Goal: Task Accomplishment & Management: Complete application form

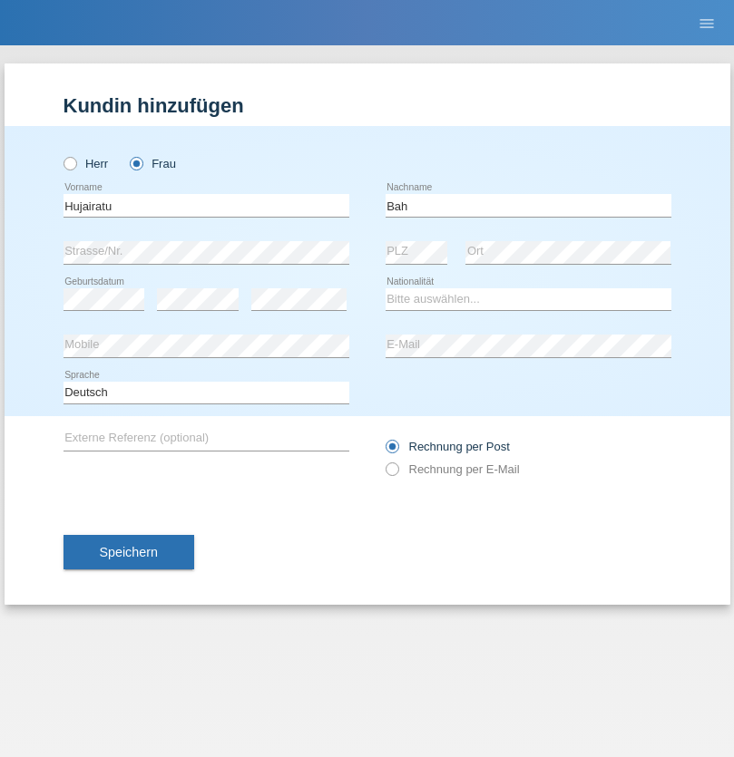
type input "Bah"
select select "SL"
select select "C"
select select "31"
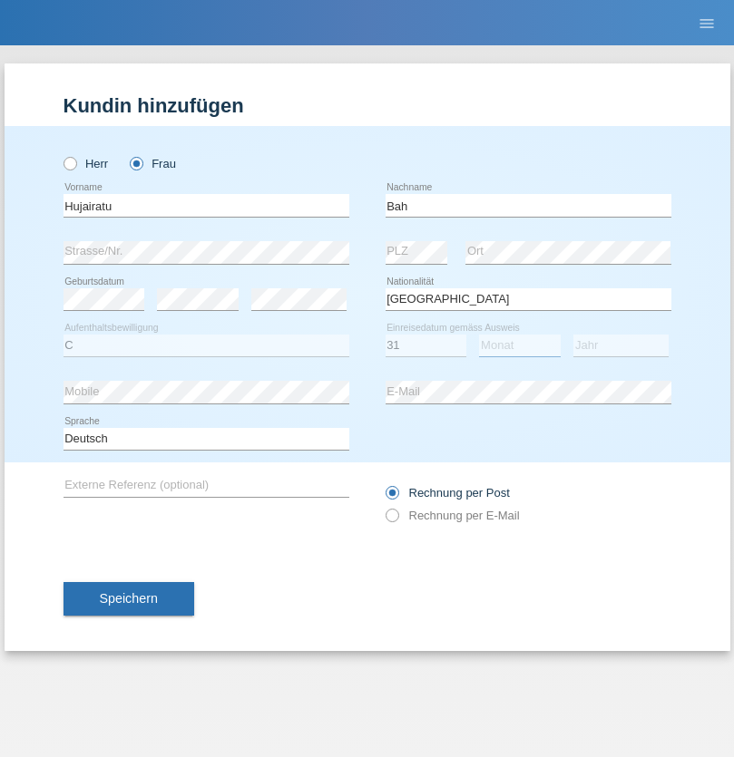
select select "10"
select select "2021"
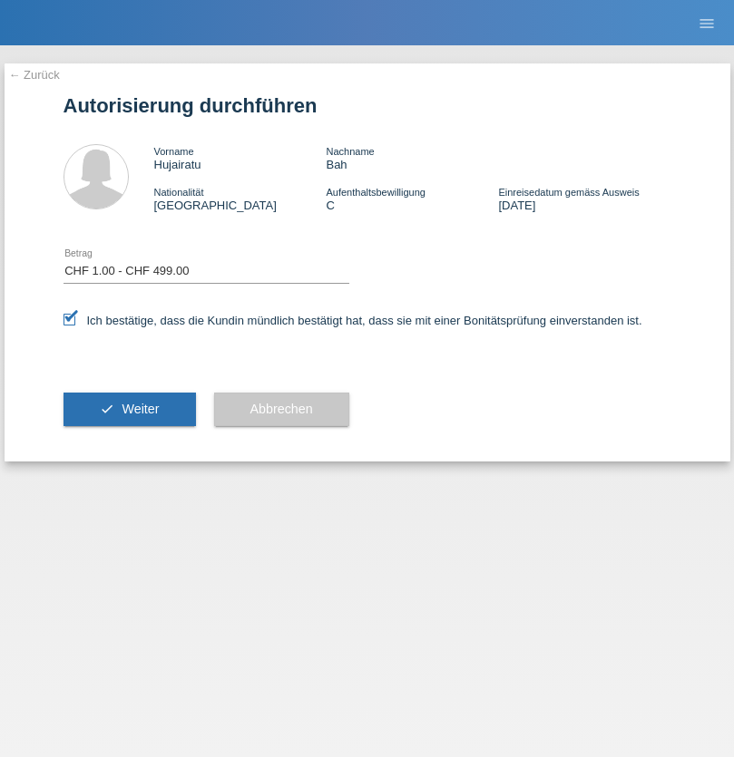
select select "1"
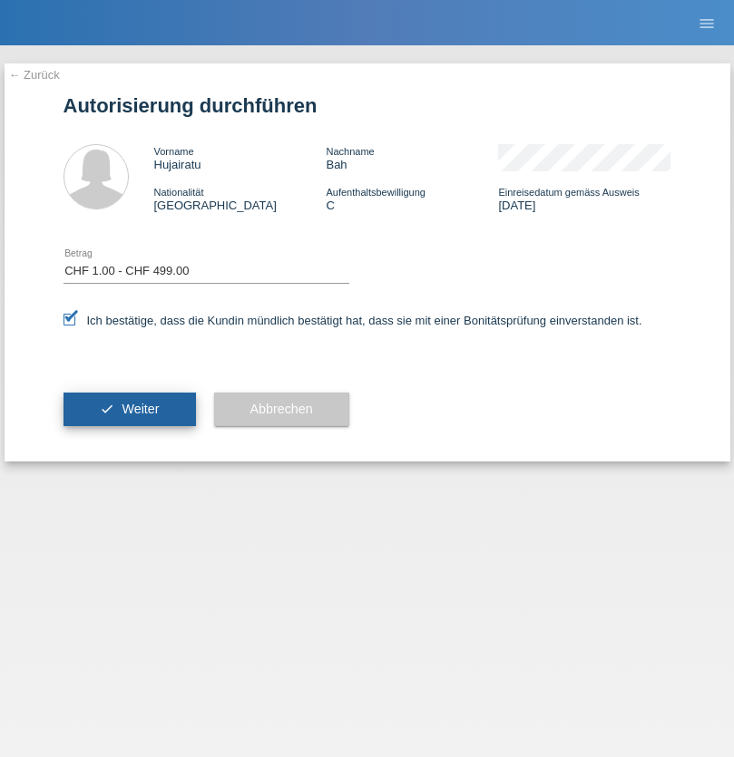
click at [129, 409] on span "Weiter" at bounding box center [140, 409] width 37 height 15
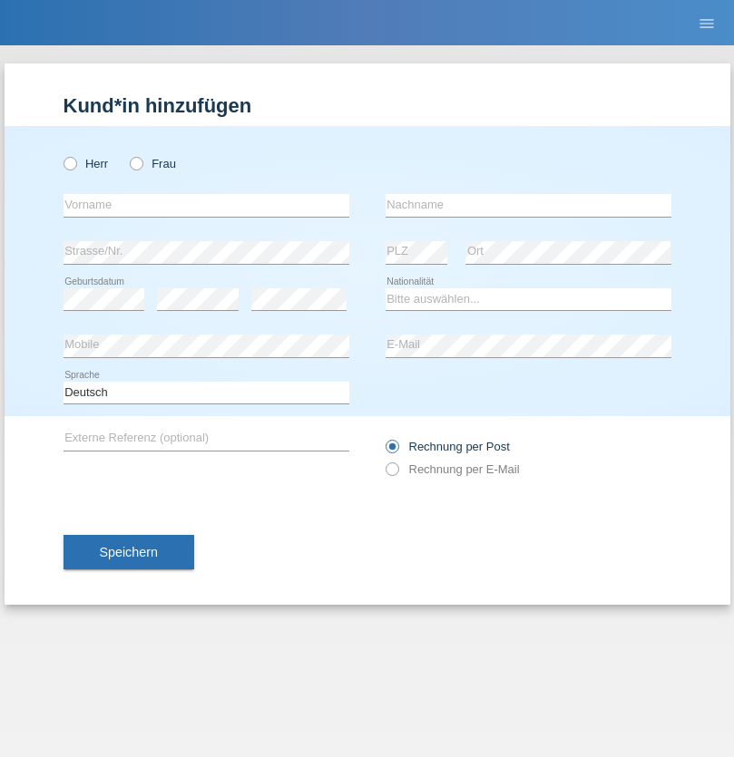
radio input "true"
click at [206, 205] on input "text" at bounding box center [206, 205] width 286 height 23
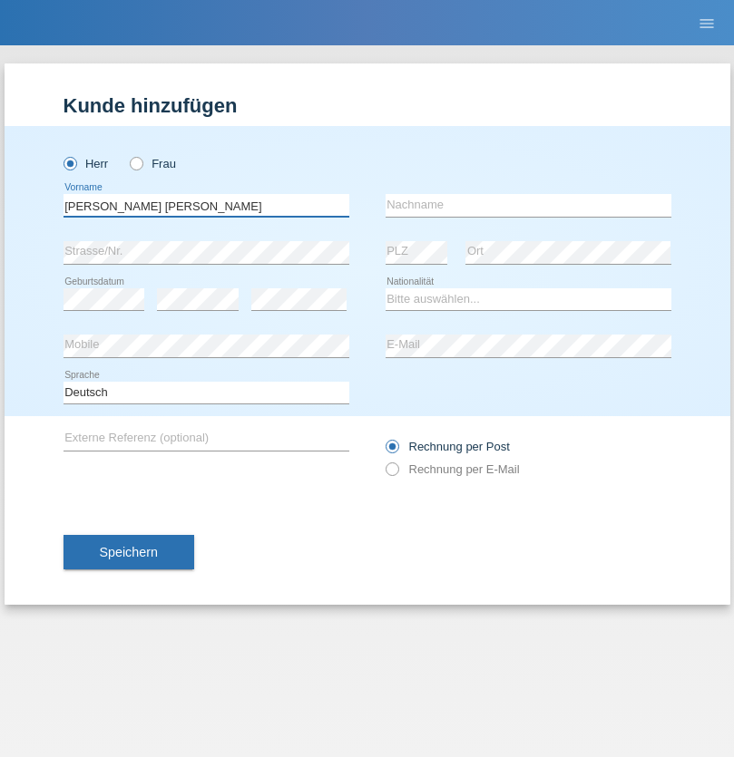
type input "[PERSON_NAME] [PERSON_NAME]"
click at [528, 205] on input "text" at bounding box center [528, 205] width 286 height 23
type input "[PERSON_NAME]"
select select "PA"
select select "C"
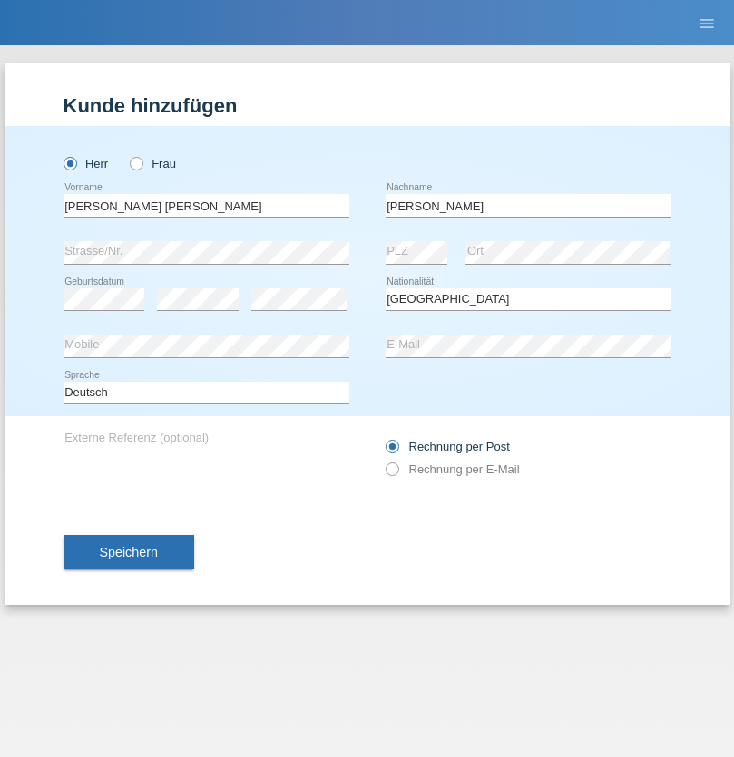
select select "30"
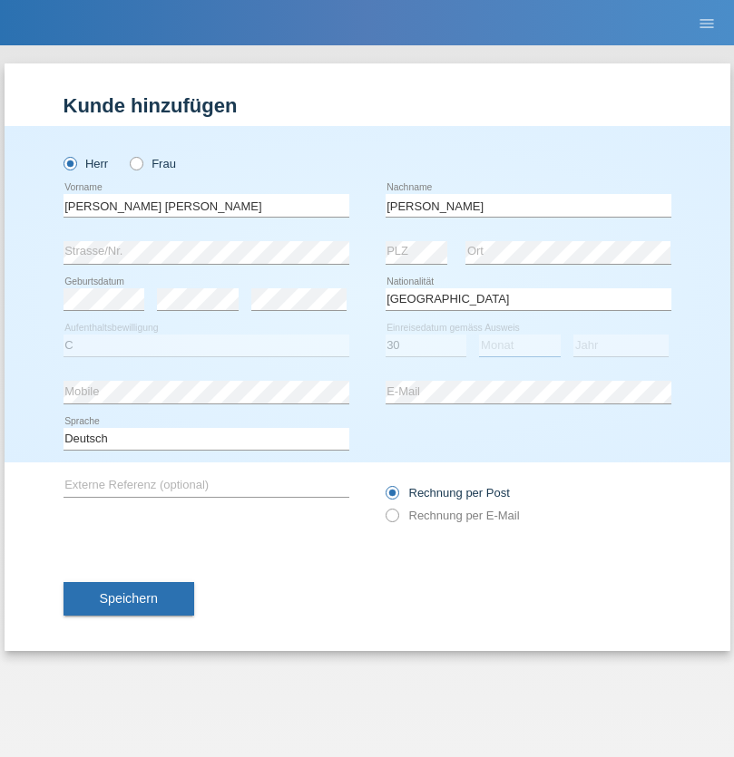
select select "04"
select select "2021"
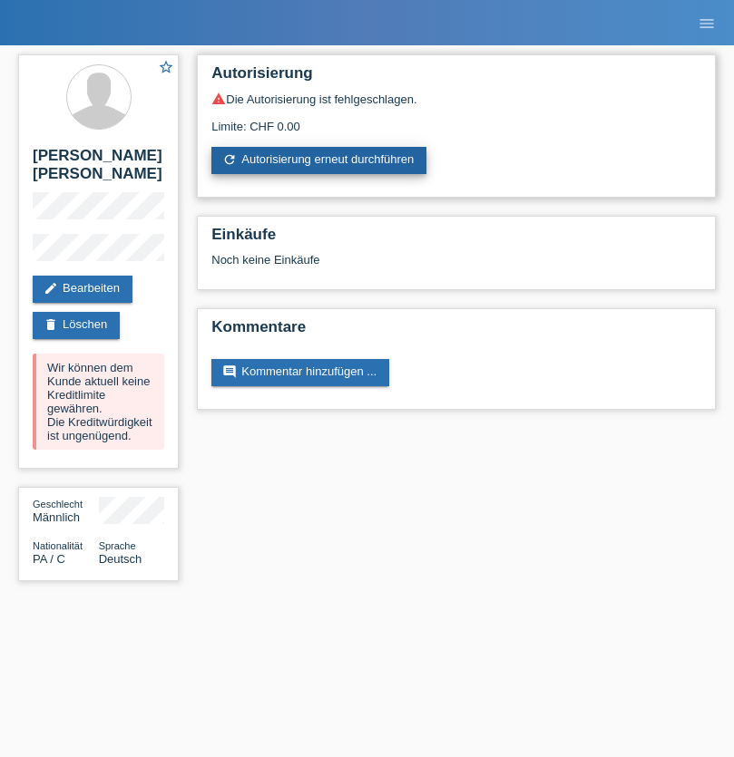
click at [320, 161] on link "refresh Autorisierung erneut durchführen" at bounding box center [318, 160] width 215 height 27
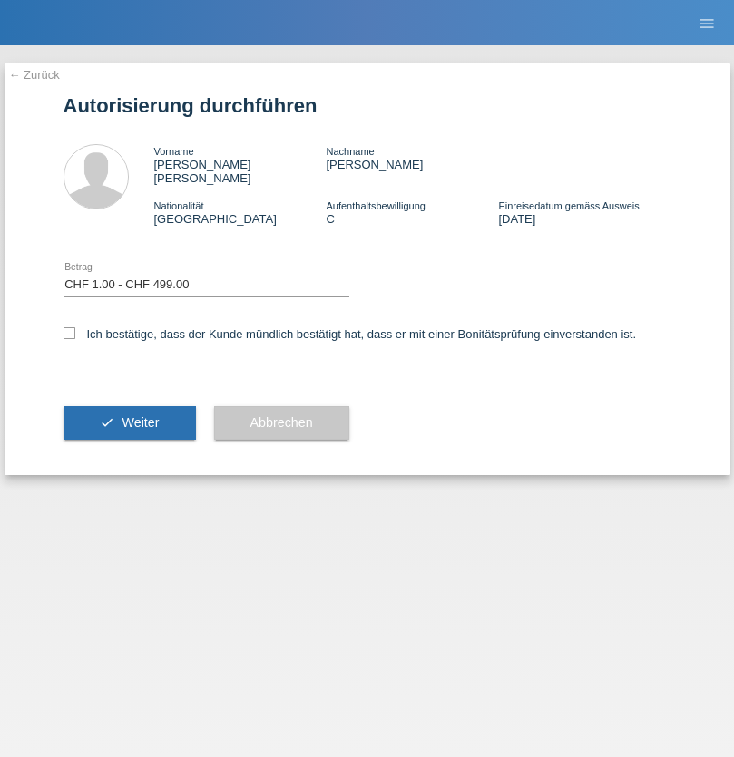
select select "1"
checkbox input "true"
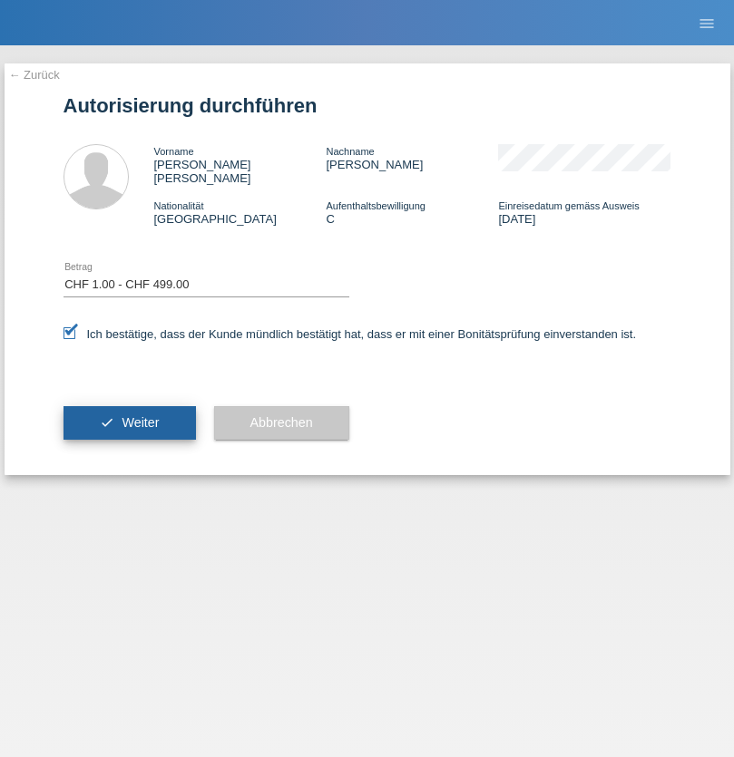
click at [129, 415] on span "Weiter" at bounding box center [140, 422] width 37 height 15
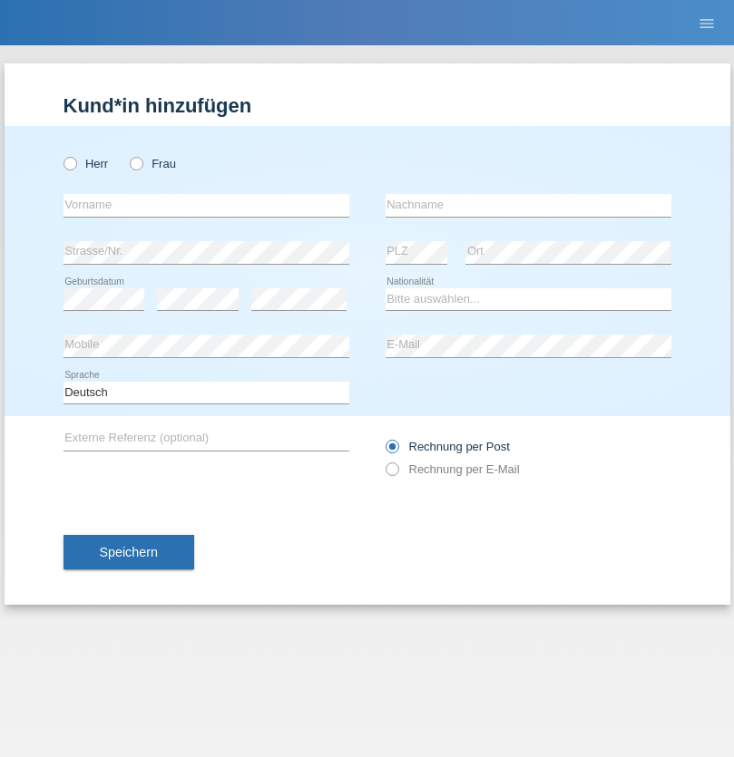
radio input "true"
click at [206, 205] on input "text" at bounding box center [206, 205] width 286 height 23
type input "Diaconu"
click at [528, 205] on input "text" at bounding box center [528, 205] width 286 height 23
type input "Gabriel-Daniel"
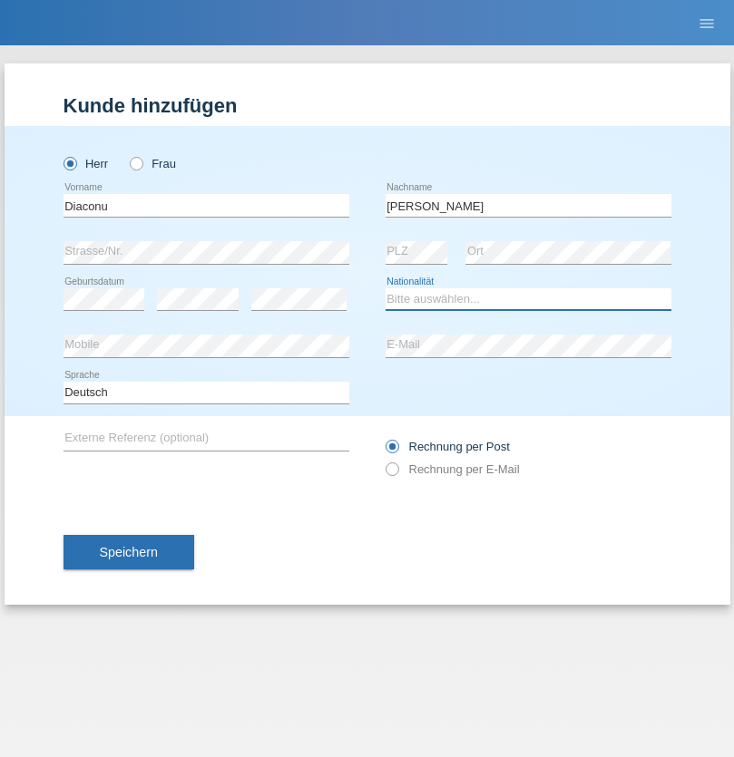
select select "RO"
select select "C"
select select "10"
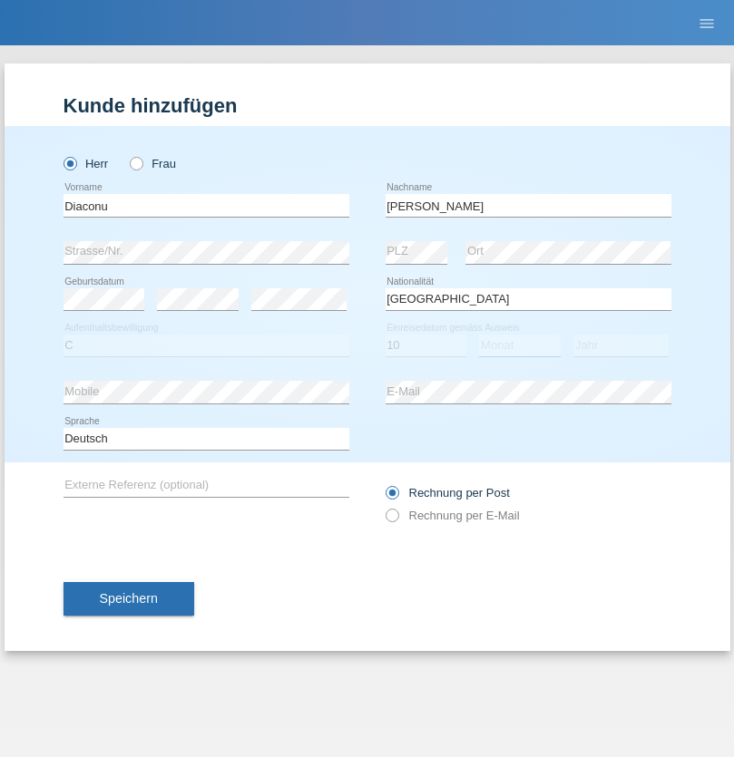
select select "04"
select select "2021"
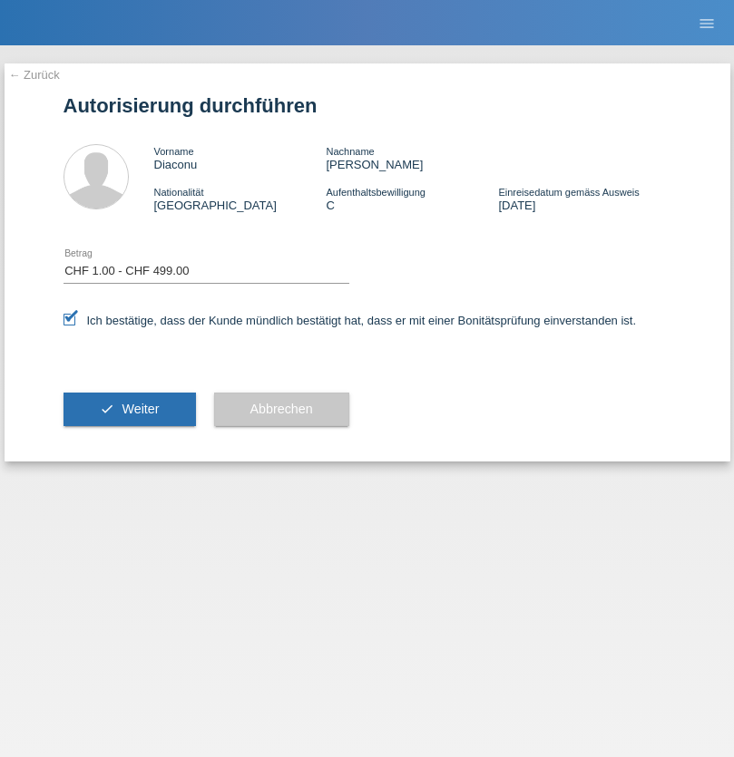
select select "1"
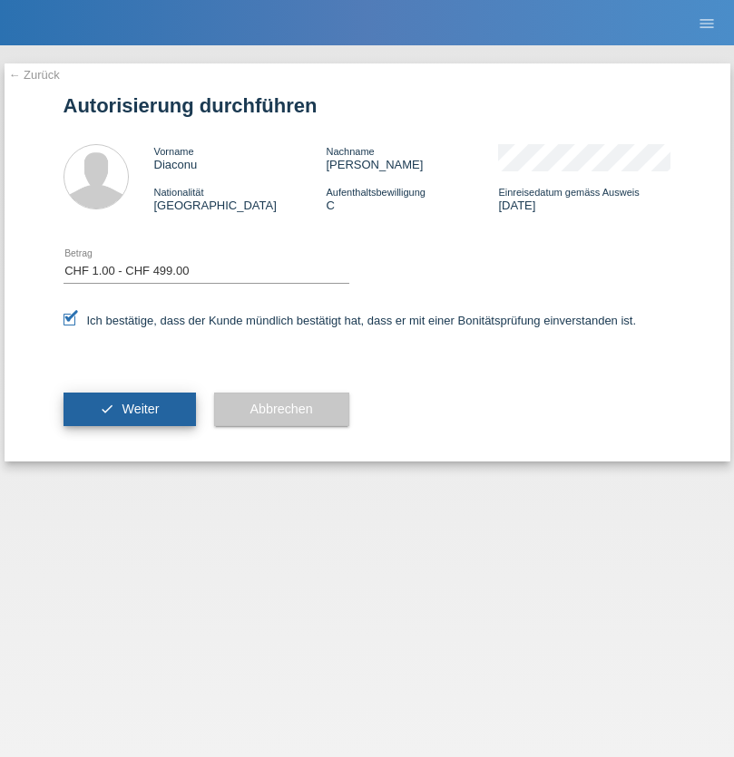
click at [129, 409] on span "Weiter" at bounding box center [140, 409] width 37 height 15
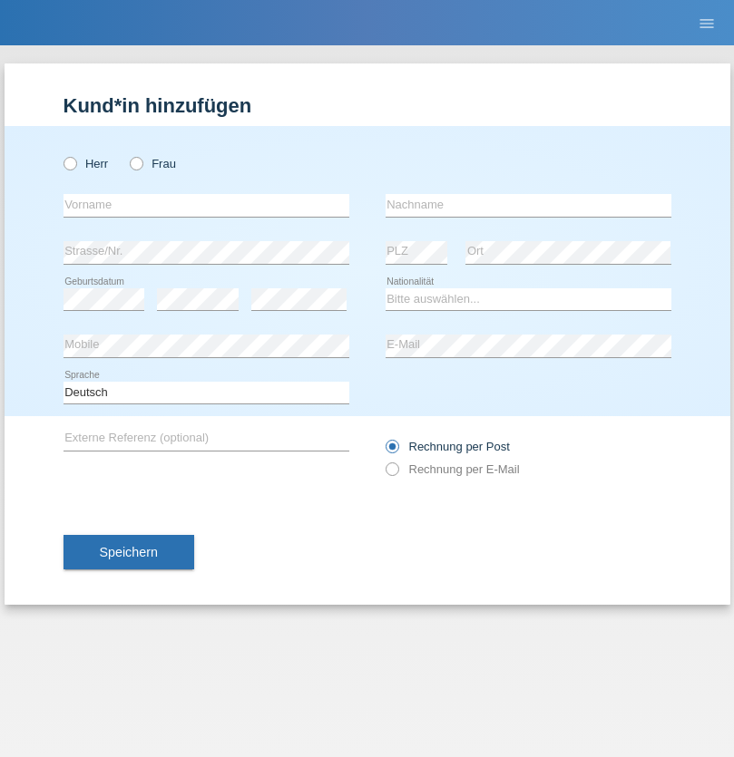
radio input "true"
click at [206, 205] on input "text" at bounding box center [206, 205] width 286 height 23
type input "Faycal"
click at [528, 205] on input "text" at bounding box center [528, 205] width 286 height 23
type input "Tamazouzt"
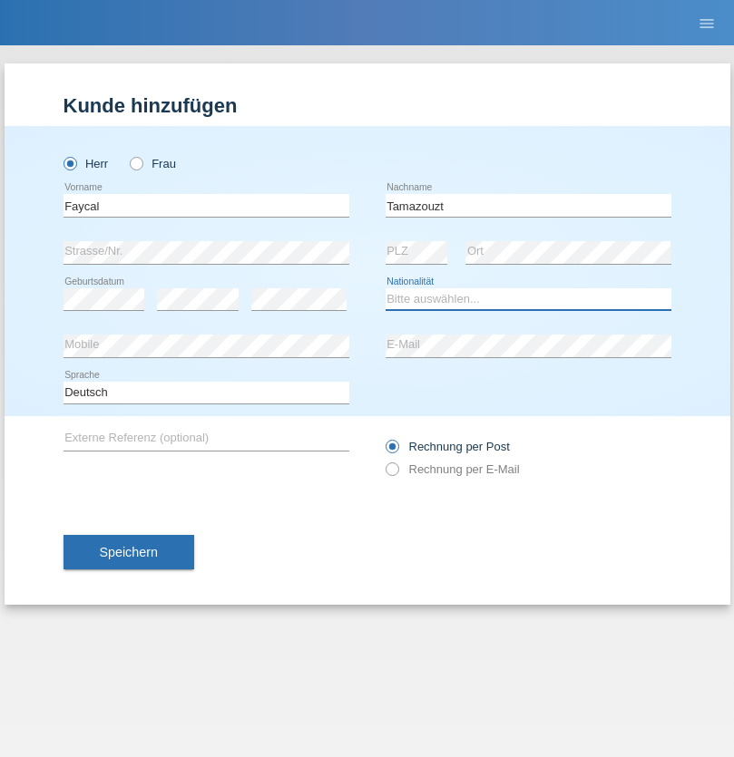
select select "DZ"
select select "C"
select select "26"
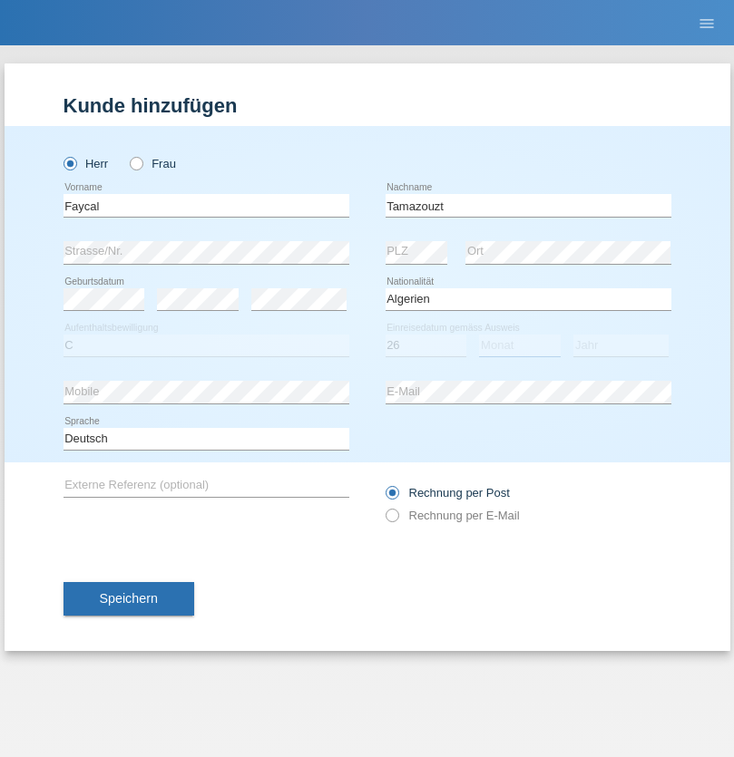
select select "12"
select select "2015"
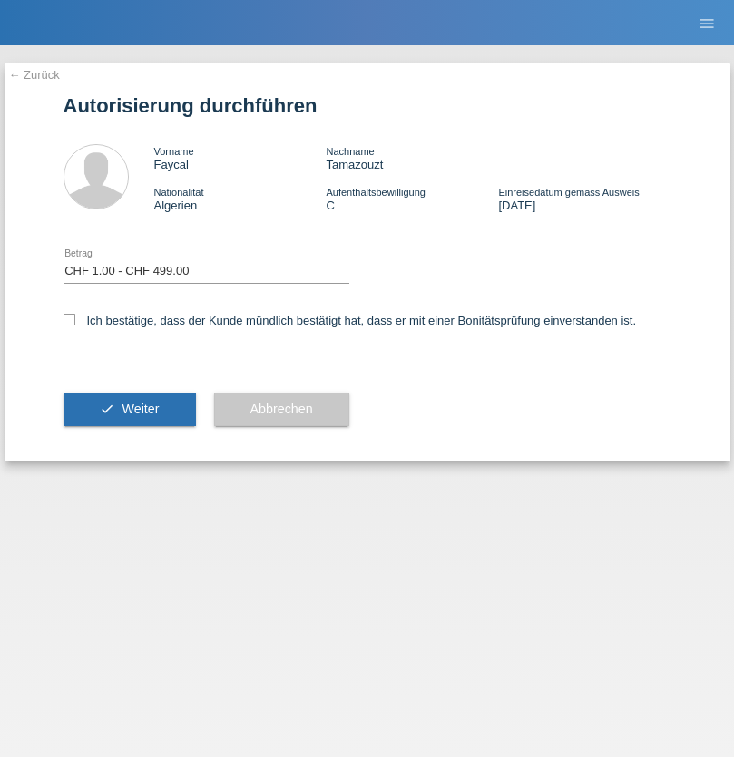
select select "1"
checkbox input "true"
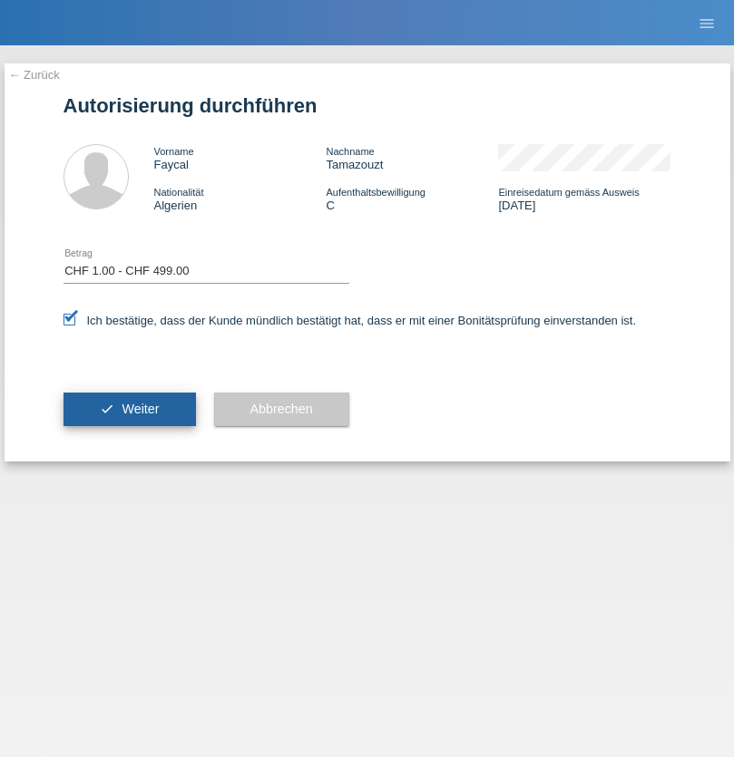
click at [129, 409] on span "Weiter" at bounding box center [140, 409] width 37 height 15
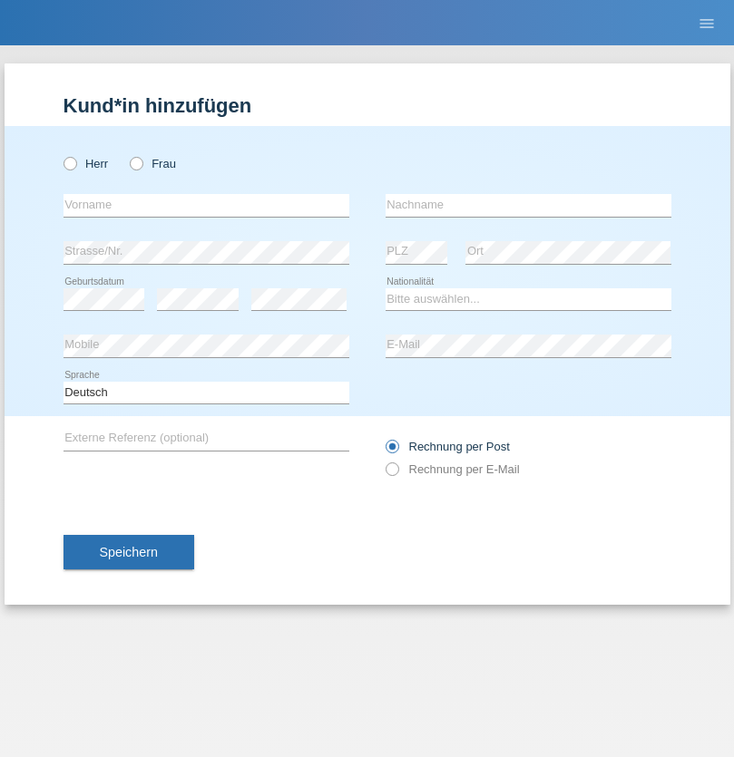
radio input "true"
click at [206, 205] on input "text" at bounding box center [206, 205] width 286 height 23
type input "Jeton"
click at [528, 205] on input "text" at bounding box center [528, 205] width 286 height 23
type input "Jakupi"
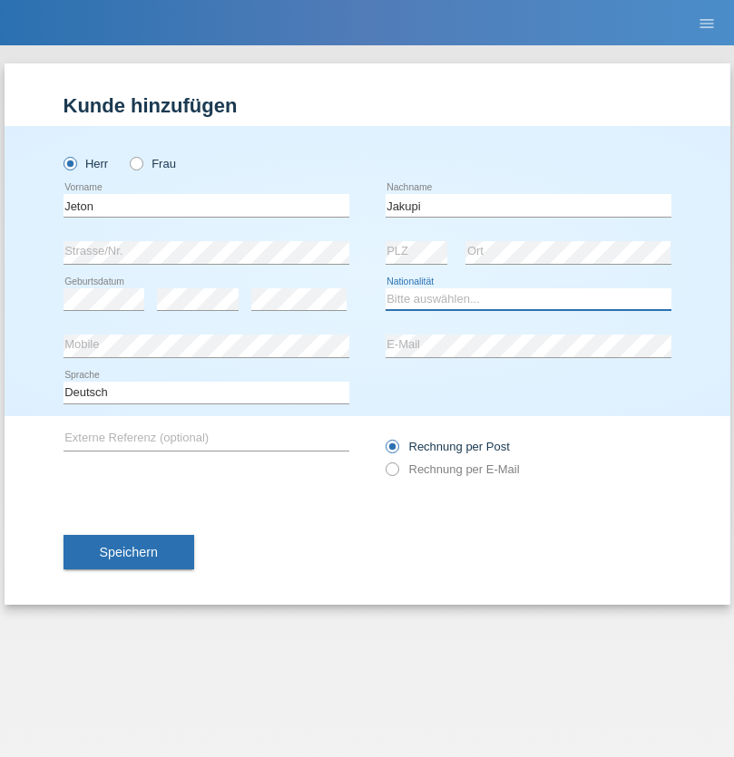
select select "XK"
select select "C"
select select "03"
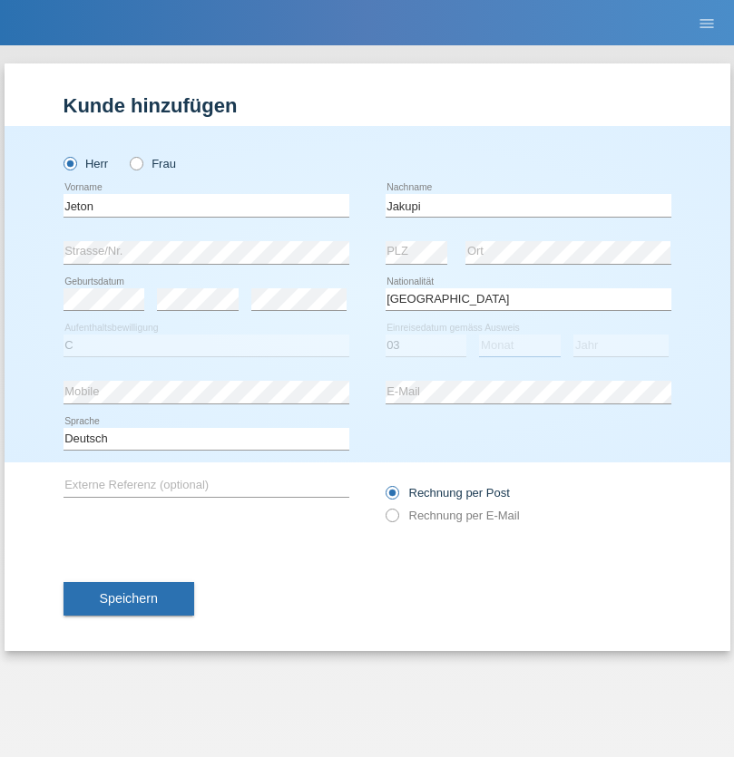
select select "07"
select select "2021"
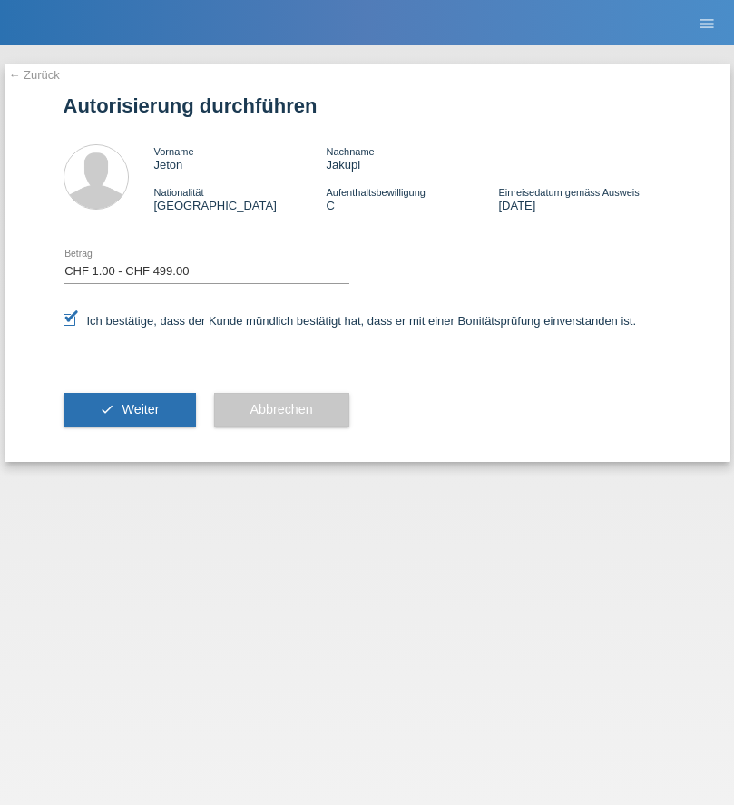
select select "1"
click at [129, 409] on span "Weiter" at bounding box center [140, 409] width 37 height 15
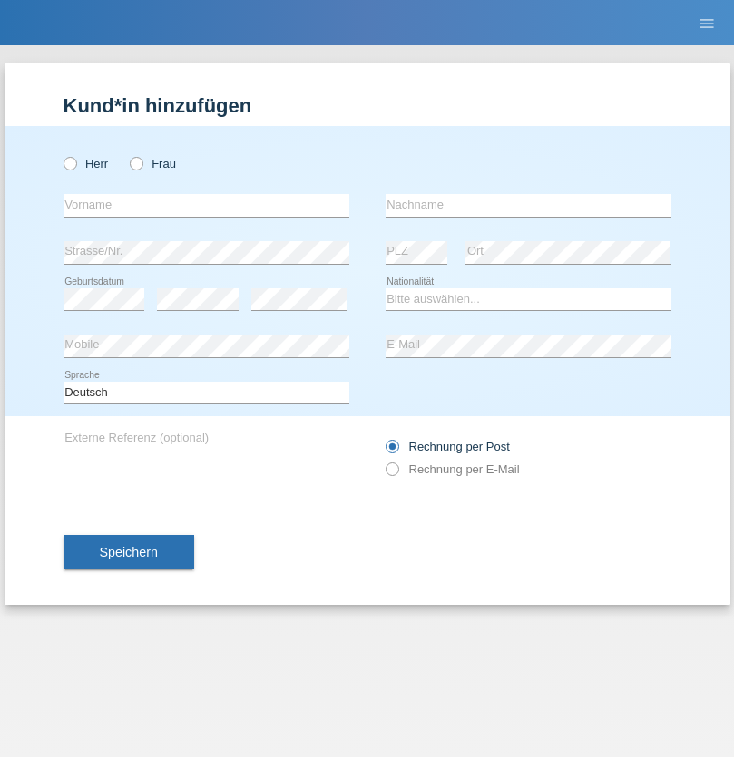
radio input "true"
click at [206, 205] on input "text" at bounding box center [206, 205] width 286 height 23
type input "[PERSON_NAME]"
click at [528, 205] on input "text" at bounding box center [528, 205] width 286 height 23
type input "Preid"
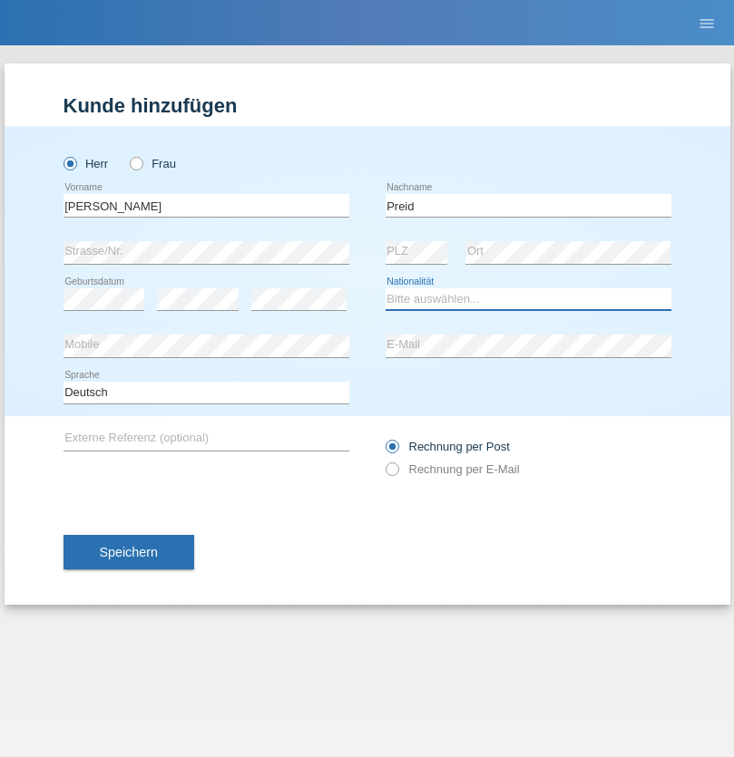
select select "CH"
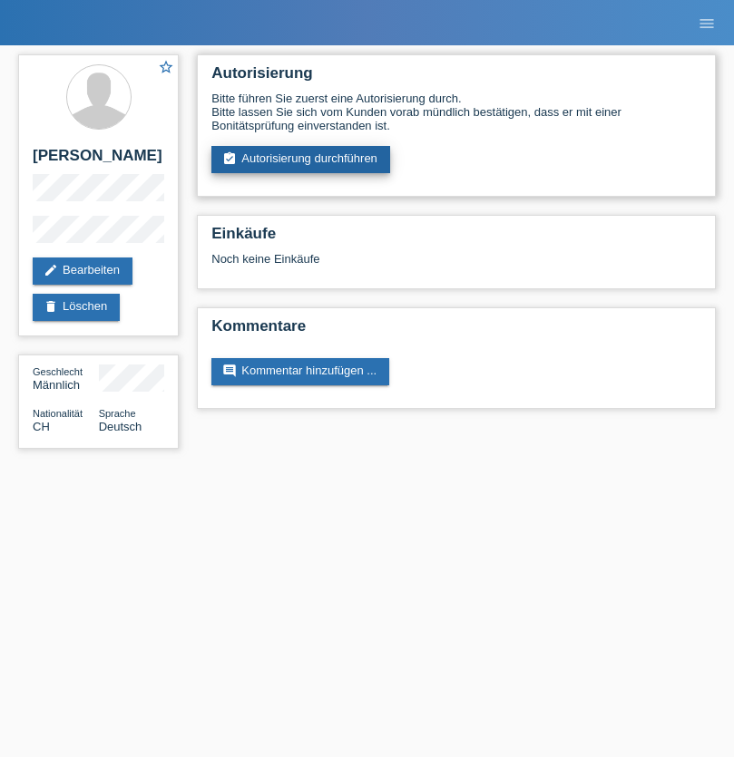
click at [301, 160] on link "assignment_turned_in Autorisierung durchführen" at bounding box center [300, 159] width 179 height 27
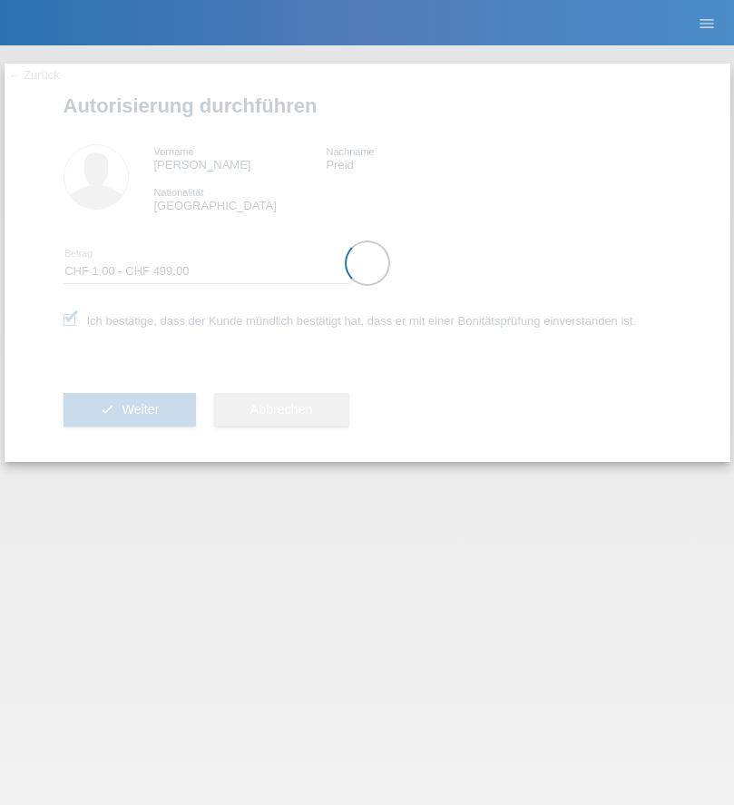
select select "1"
